Goal: Communication & Community: Answer question/provide support

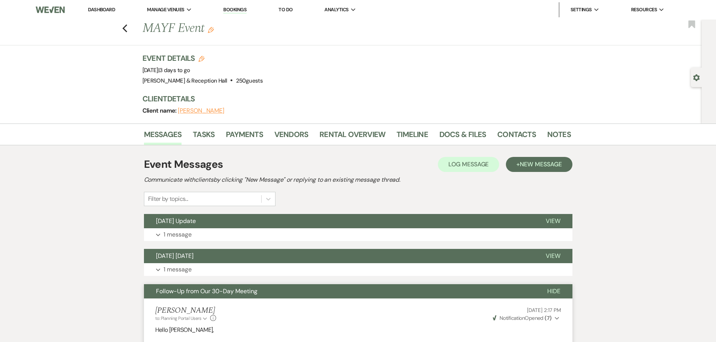
click at [249, 8] on li "Bookings" at bounding box center [234, 9] width 31 height 15
click at [237, 10] on link "Bookings" at bounding box center [234, 9] width 23 height 7
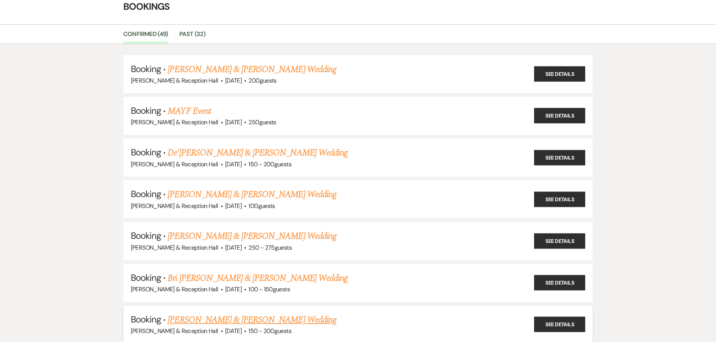
scroll to position [75, 0]
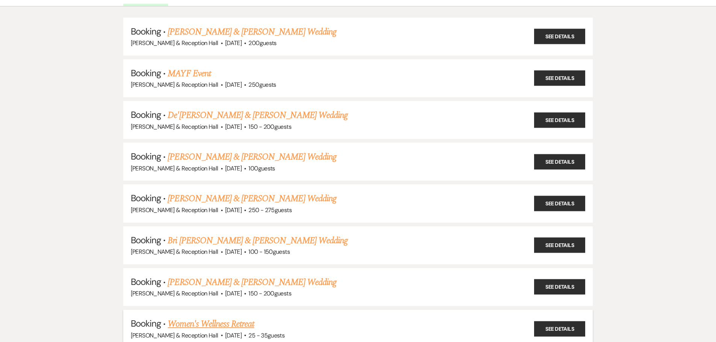
click at [209, 323] on link "Women's Wellness Retreat" at bounding box center [211, 324] width 86 height 14
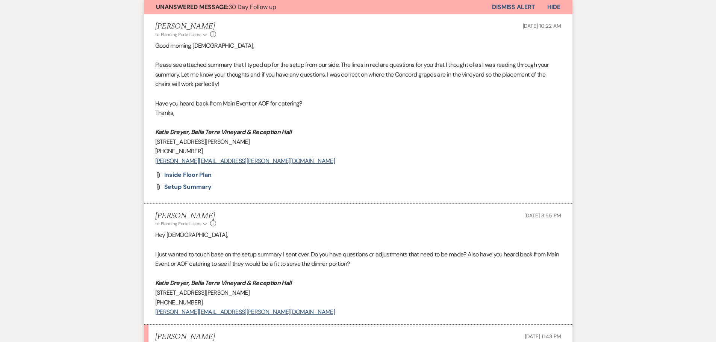
scroll to position [225, 0]
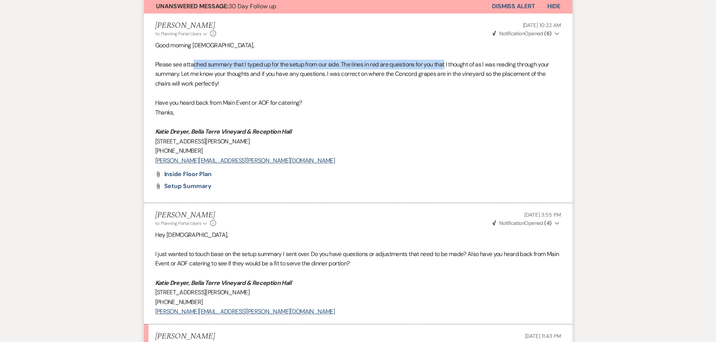
drag, startPoint x: 193, startPoint y: 64, endPoint x: 448, endPoint y: 68, distance: 254.3
click at [448, 68] on p "Please see attached summary that I typed up for the setup from our side. The li…" at bounding box center [358, 74] width 406 height 29
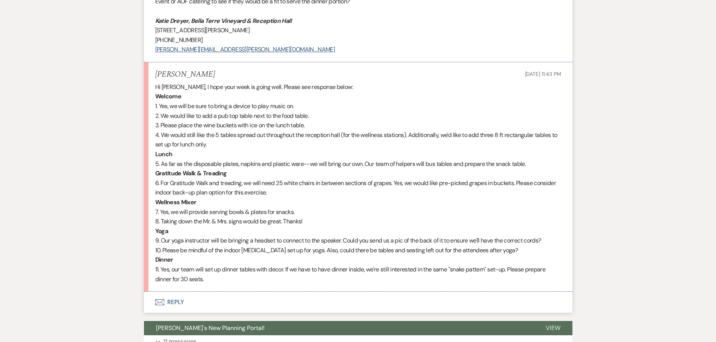
scroll to position [488, 0]
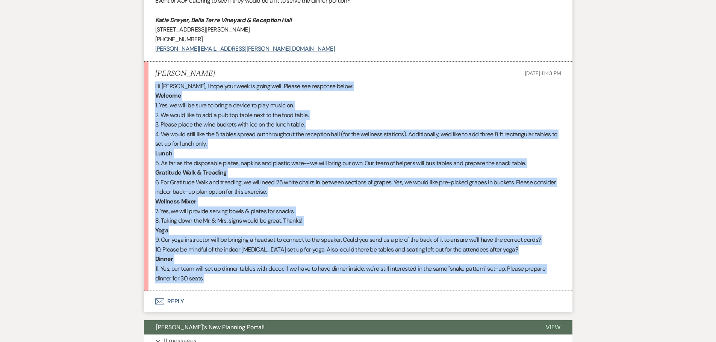
drag, startPoint x: 156, startPoint y: 88, endPoint x: 324, endPoint y: 284, distance: 258.1
click at [324, 284] on li "[PERSON_NAME] [DATE] 11:43 PM Hi [PERSON_NAME], I hope your week is going well.…" at bounding box center [358, 177] width 428 height 230
click at [46, 215] on div "Messages Tasks Payments Vendors Rental Overview Timeline Docs & Files Contacts …" at bounding box center [358, 125] width 716 height 958
click at [400, 113] on p "2. We would like to add a pub top table next to the food table." at bounding box center [358, 115] width 406 height 10
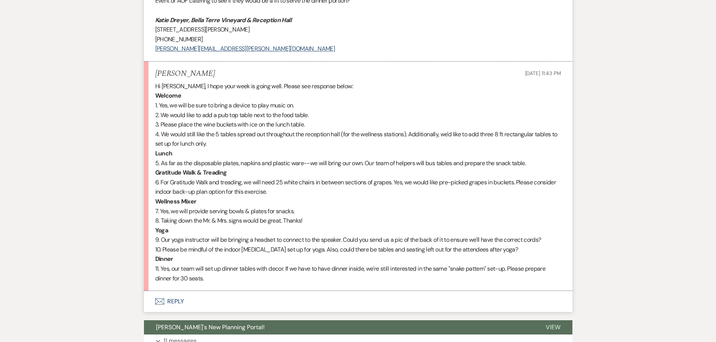
click at [649, 209] on div "Messages Tasks Payments Vendors Rental Overview Timeline Docs & Files Contacts …" at bounding box center [358, 125] width 716 height 958
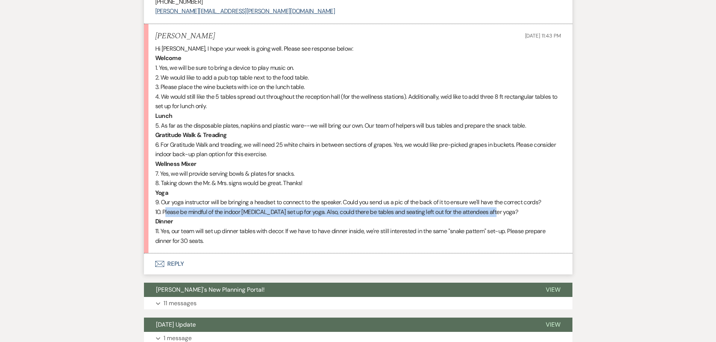
drag, startPoint x: 166, startPoint y: 211, endPoint x: 495, endPoint y: 208, distance: 329.4
click at [495, 208] on p "10. Please be mindful of the indoor [MEDICAL_DATA] set up for yoga. Also, could…" at bounding box center [358, 212] width 406 height 10
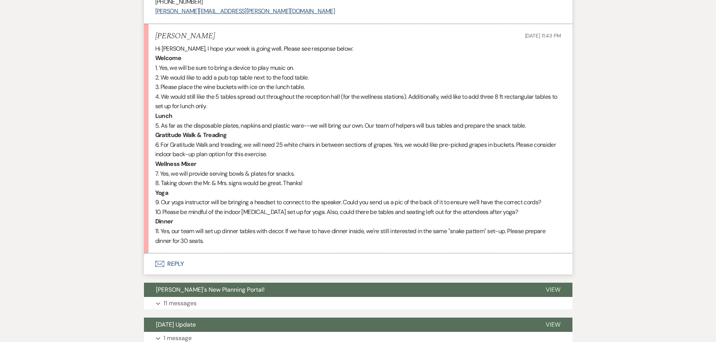
click at [437, 177] on p "7. Yes, we will provide serving bowls & plates for snacks." at bounding box center [358, 174] width 406 height 10
drag, startPoint x: 178, startPoint y: 264, endPoint x: 149, endPoint y: 269, distance: 29.5
click at [163, 269] on button "Envelope Reply" at bounding box center [358, 264] width 428 height 21
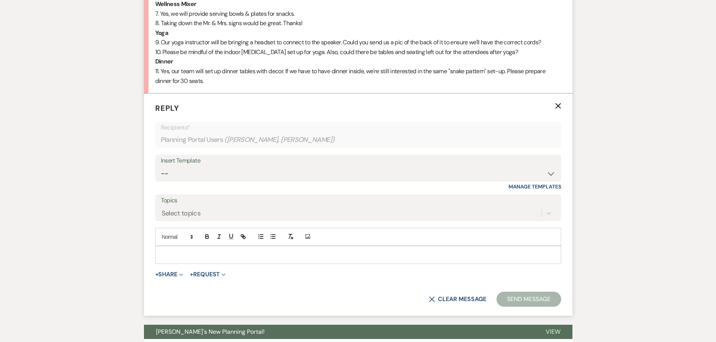
scroll to position [686, 0]
click at [185, 180] on select "-- Weven Planning Portal Introduction (Booked Events) Initial Inquiry Response …" at bounding box center [358, 173] width 394 height 15
select select "4597"
click at [161, 166] on select "-- Weven Planning Portal Introduction (Booked Events) Initial Inquiry Response …" at bounding box center [358, 173] width 394 height 15
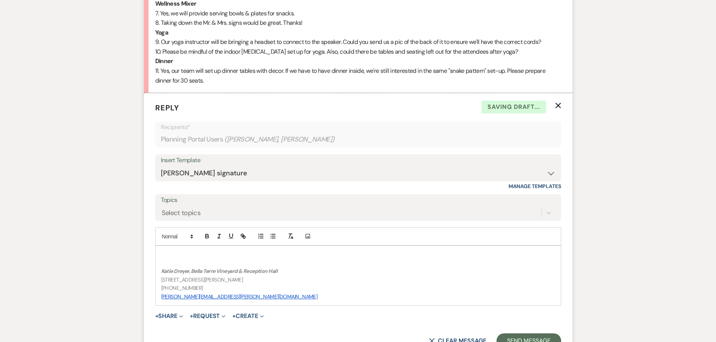
click at [177, 260] on p at bounding box center [358, 263] width 394 height 8
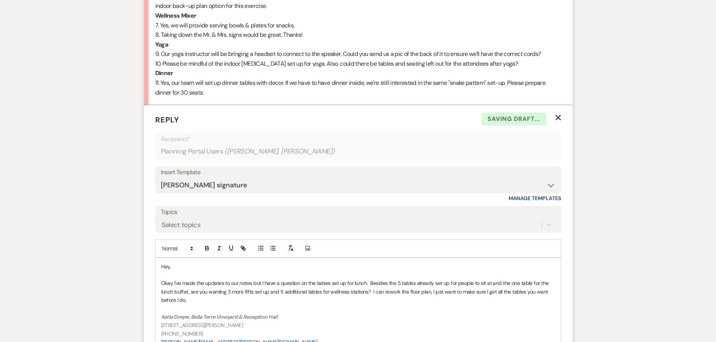
scroll to position [761, 0]
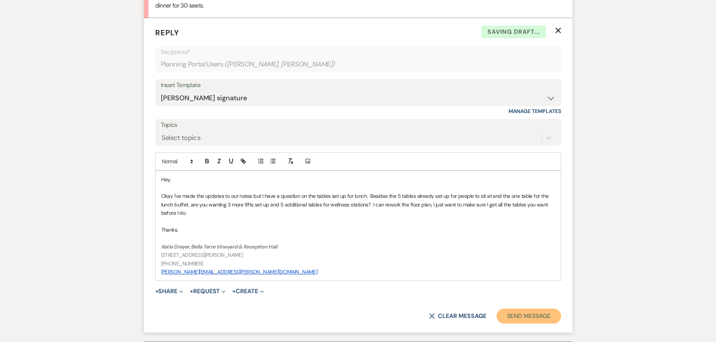
click at [530, 319] on button "Send Message" at bounding box center [528, 316] width 64 height 15
